Goal: Find specific page/section: Find specific page/section

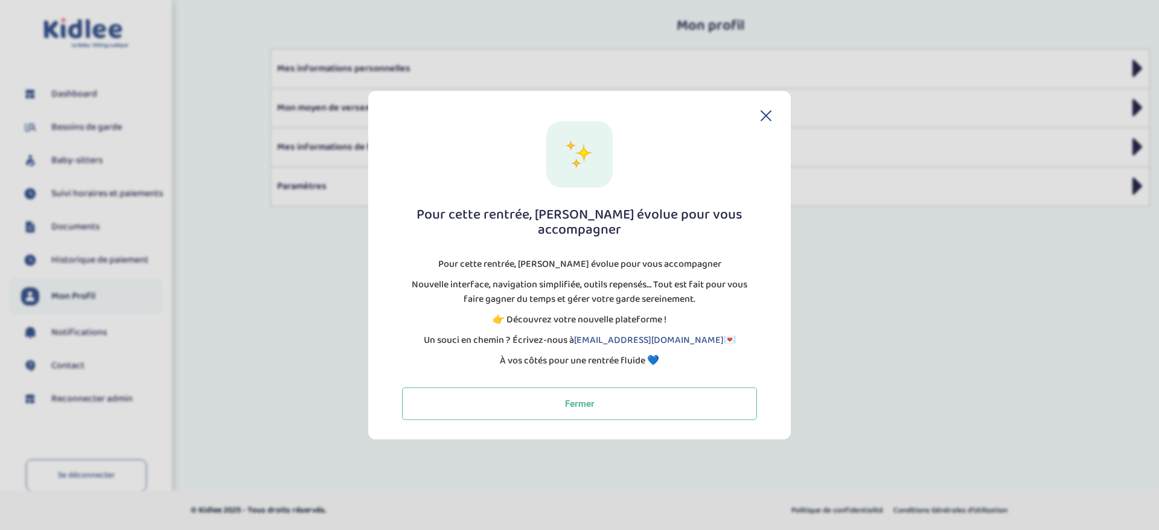
click at [772, 123] on div "Pour cette rentrée, Kidlee évolue pour vous accompagner Pour cette rentrée, Kid…" at bounding box center [579, 265] width 423 height 348
click at [767, 121] on icon at bounding box center [766, 115] width 11 height 11
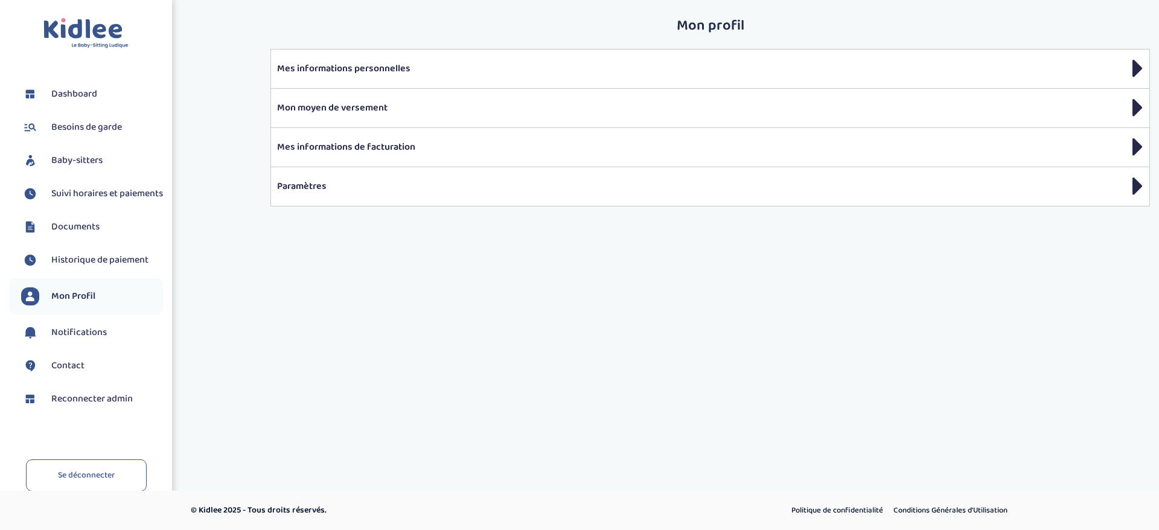
click at [36, 163] on img at bounding box center [30, 161] width 18 height 18
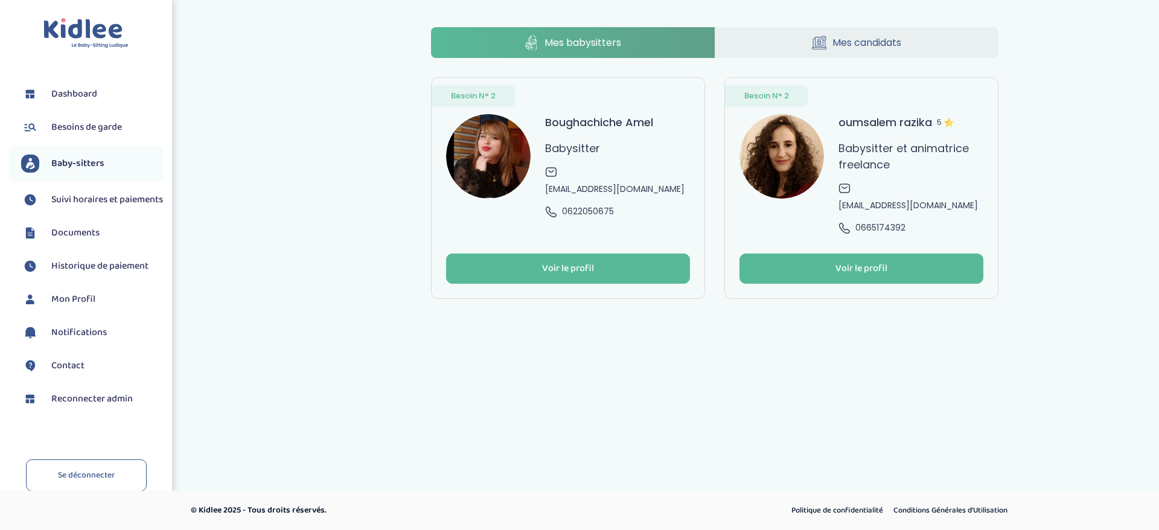
click at [782, 53] on link "Mes candidats" at bounding box center [857, 42] width 284 height 31
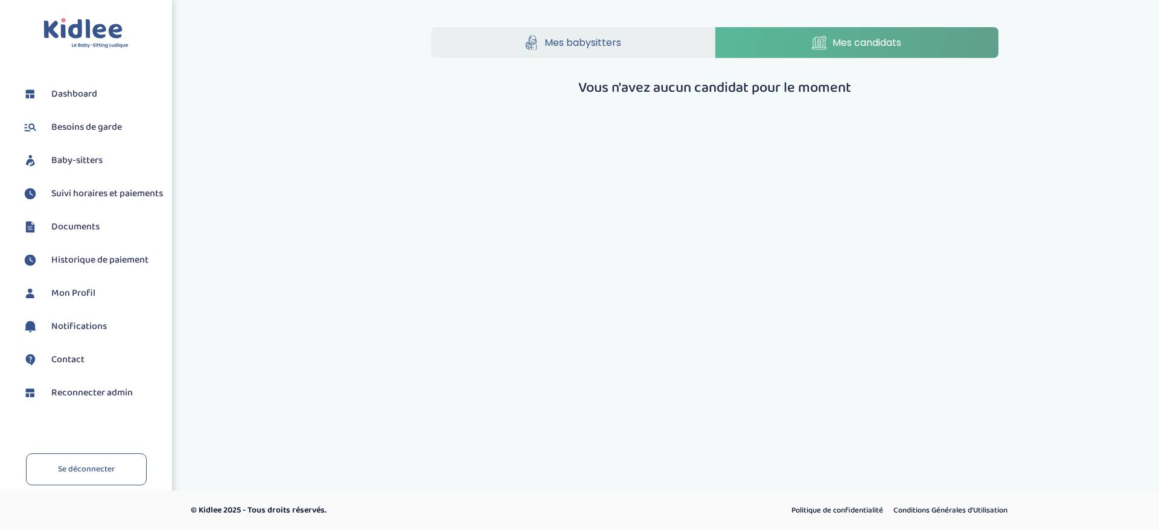
click at [73, 400] on span "Reconnecter admin" at bounding box center [92, 393] width 82 height 14
